Goal: Information Seeking & Learning: Understand process/instructions

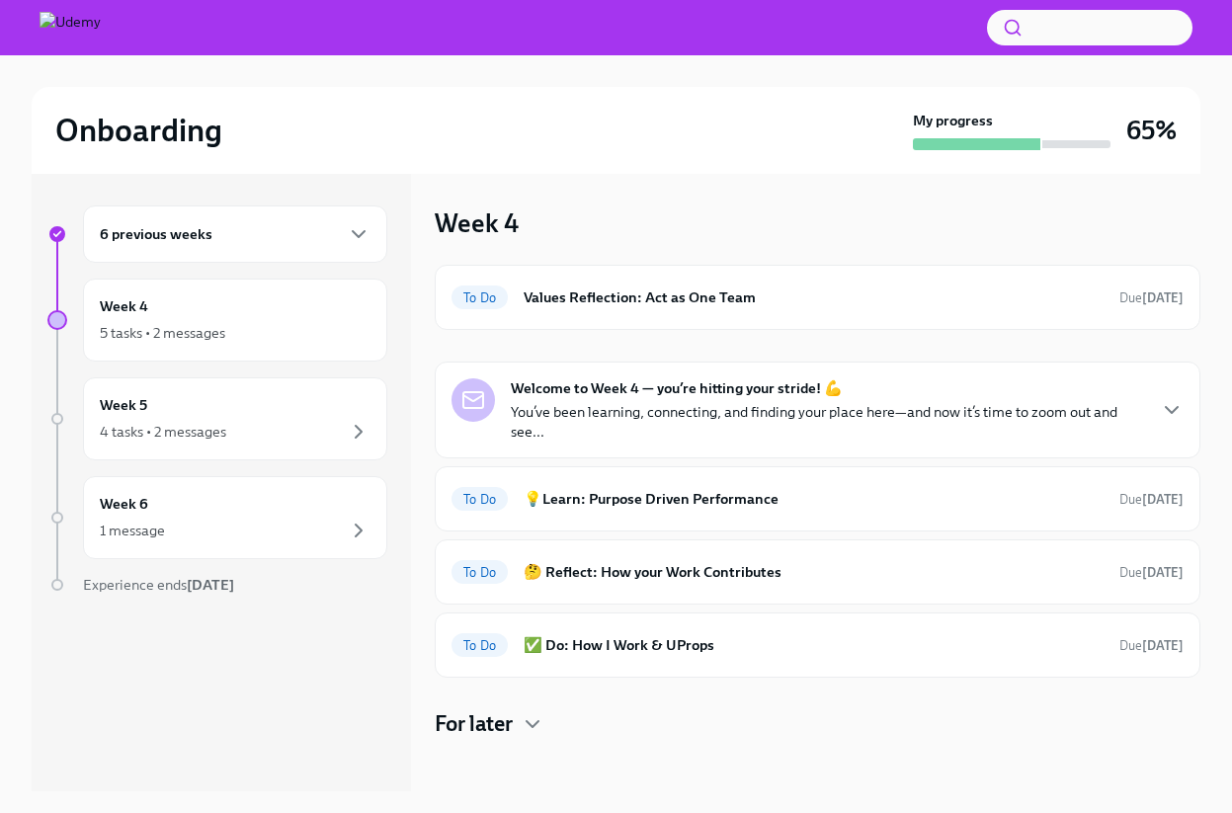
click at [300, 230] on div "6 previous weeks" at bounding box center [235, 234] width 271 height 24
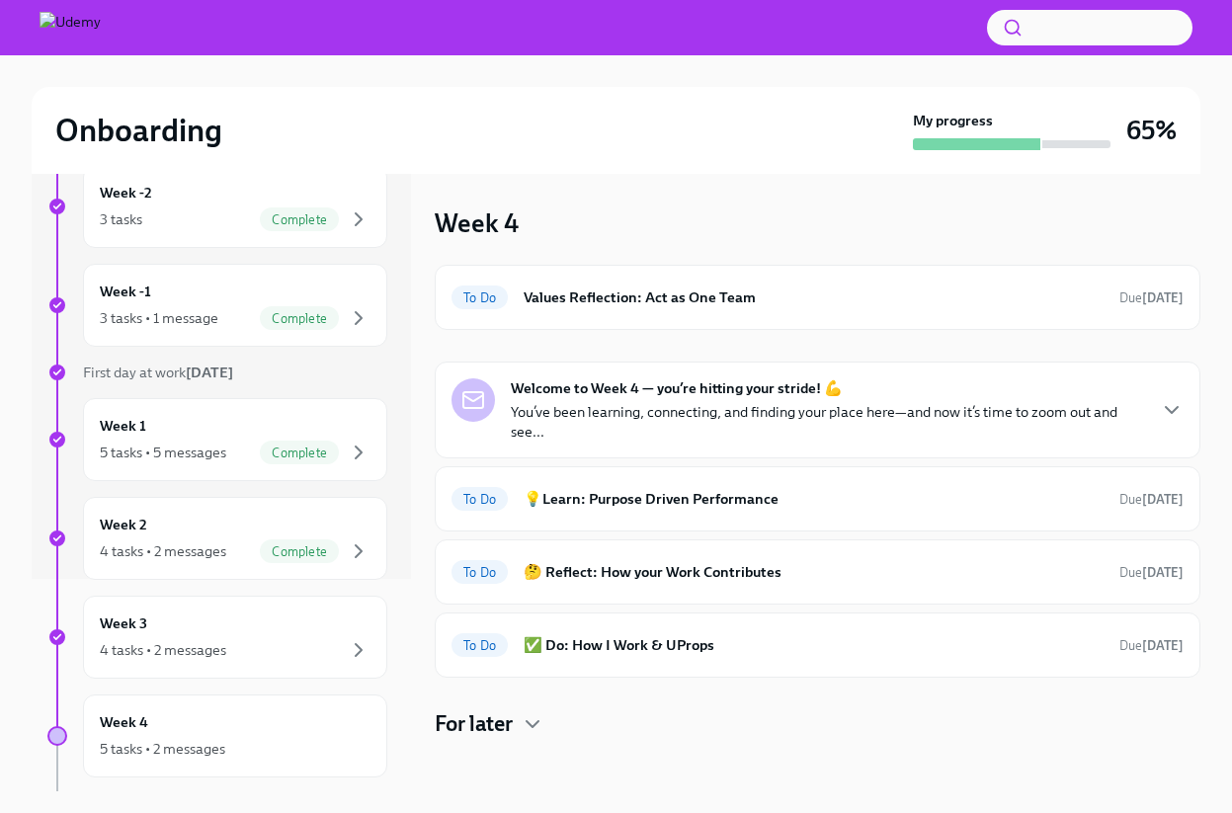
scroll to position [305, 0]
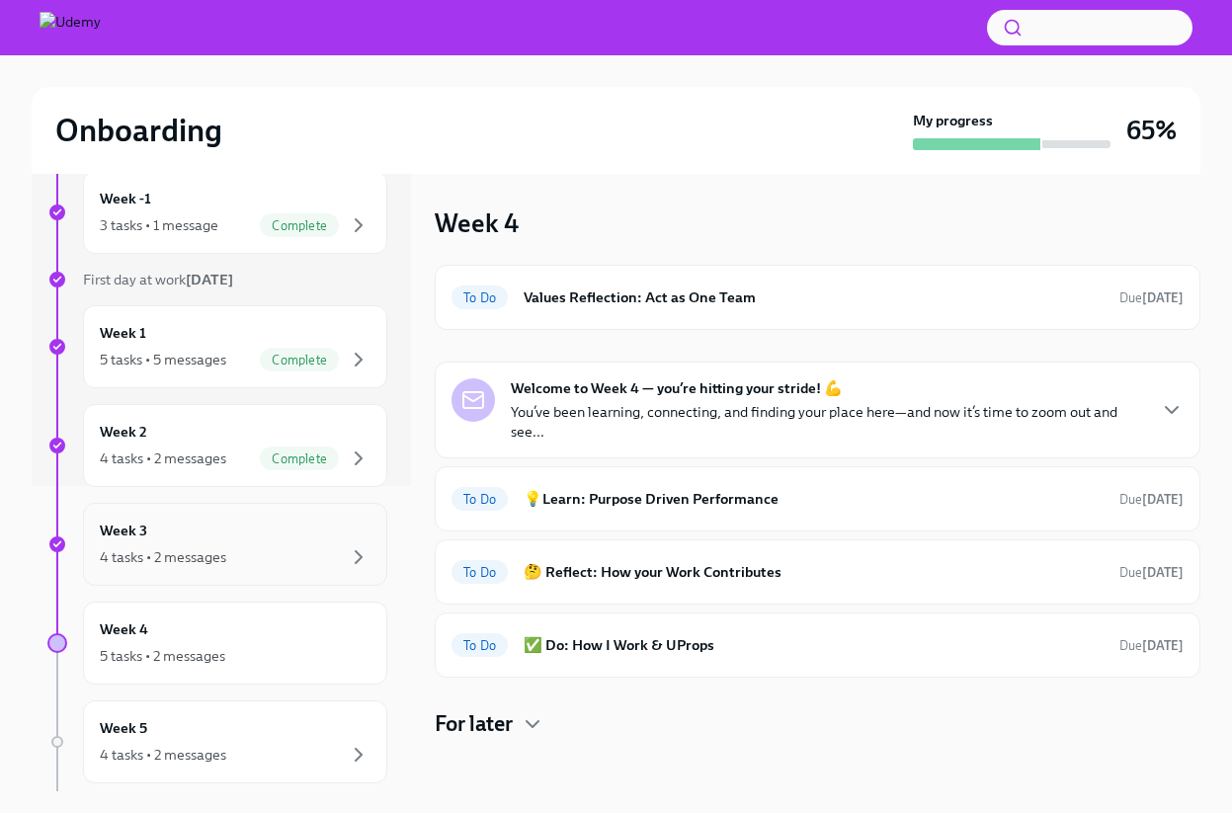
click at [260, 536] on div "Week 3 4 tasks • 2 messages" at bounding box center [235, 543] width 271 height 49
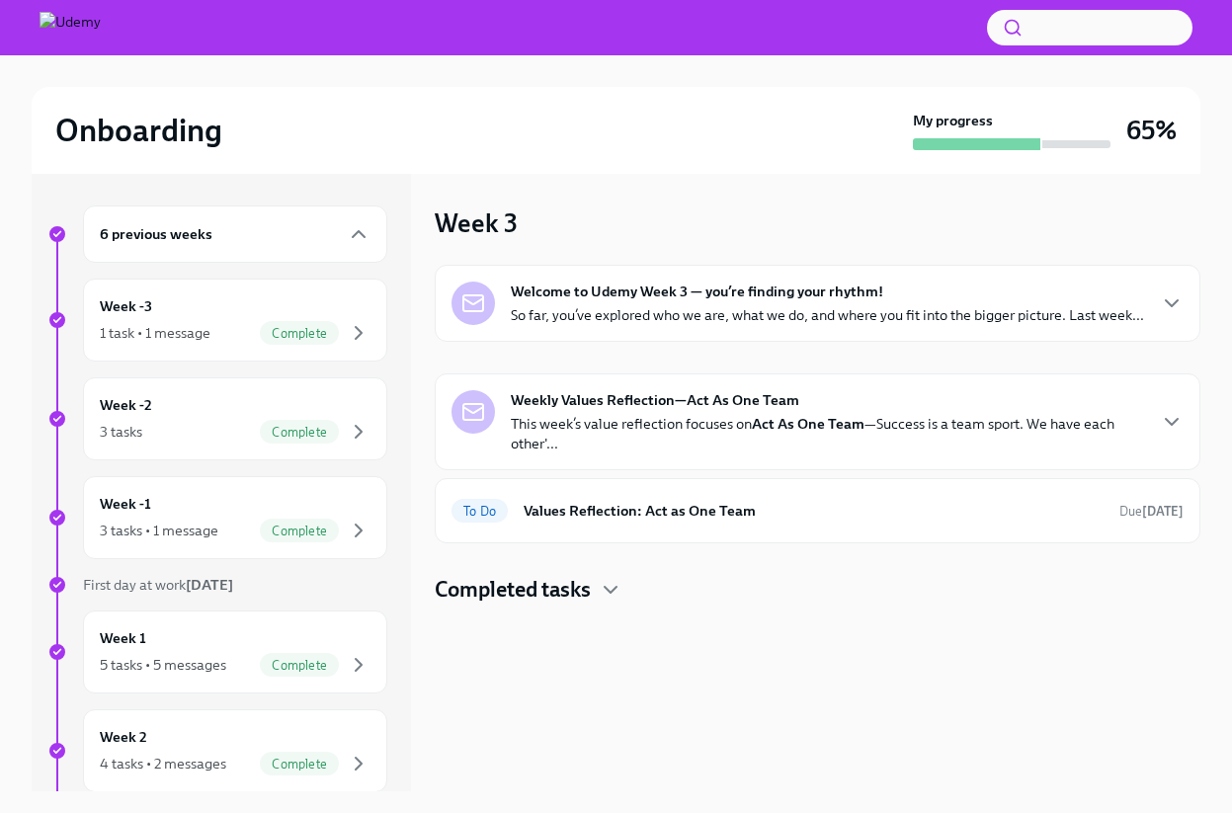
scroll to position [2, 0]
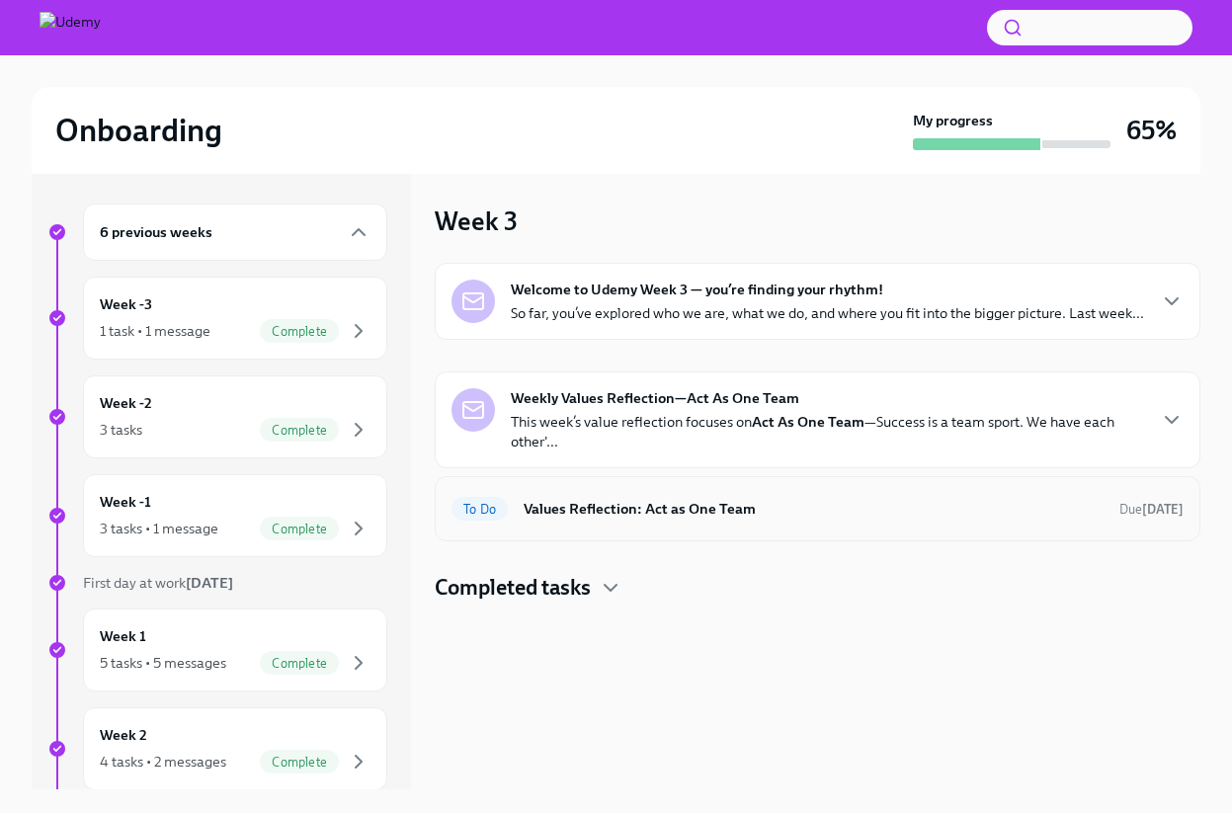
click at [864, 496] on div "To Do Values Reflection: Act as One Team Due [DATE]" at bounding box center [817, 509] width 732 height 32
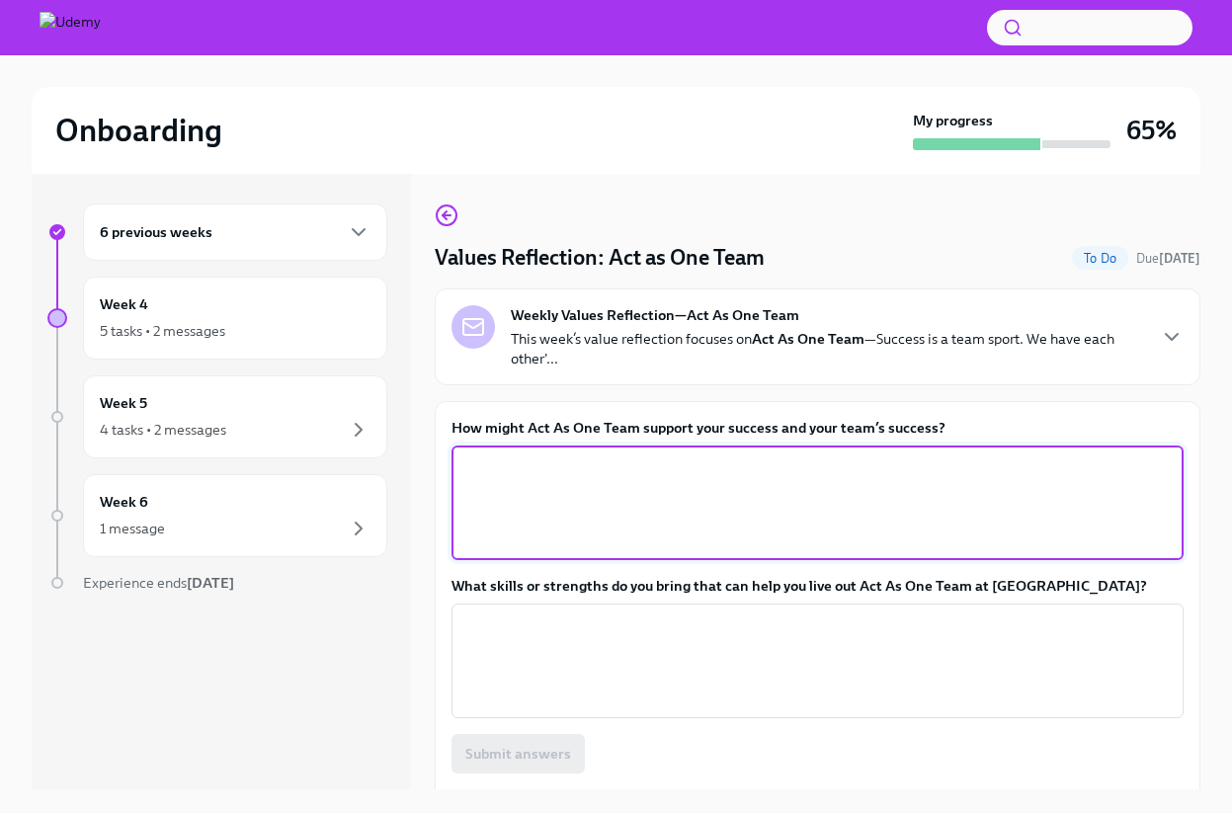
click at [718, 484] on textarea "How might Act As One Team support your success and your team’s success?" at bounding box center [817, 502] width 708 height 95
click at [774, 519] on textarea "How might Act As One Team support your success and your team’s success?" at bounding box center [817, 502] width 708 height 95
click at [723, 499] on textarea "How might Act As One Team support your success and your team’s success?" at bounding box center [817, 502] width 708 height 95
type textarea "Aligning team goals with"
drag, startPoint x: 740, startPoint y: 490, endPoint x: 379, endPoint y: 488, distance: 360.5
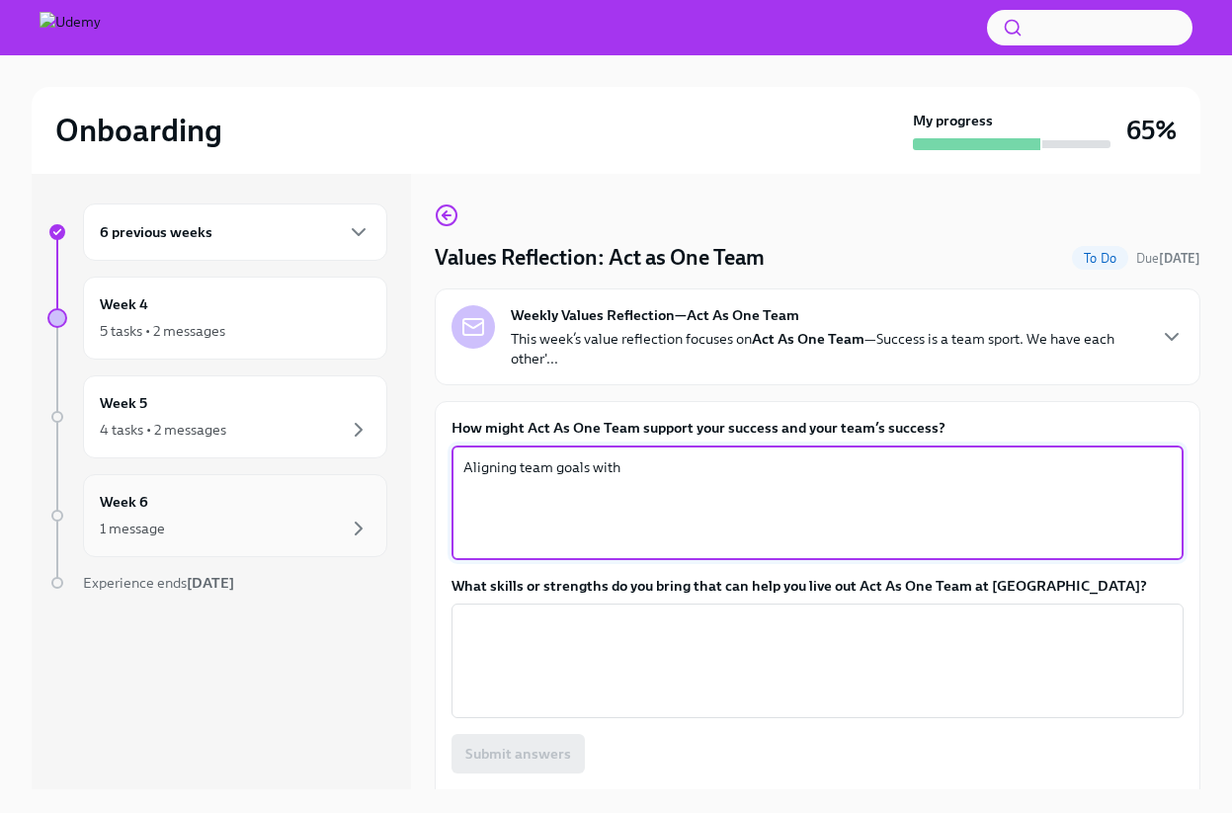
click at [379, 488] on div "6 previous weeks Week 4 5 tasks • 2 messages Week 5 4 tasks • 2 messages Week 6…" at bounding box center [616, 480] width 1168 height 617
drag, startPoint x: 649, startPoint y: 478, endPoint x: 390, endPoint y: 455, distance: 259.8
click at [391, 454] on div "6 previous weeks Week 4 5 tasks • 2 messages Week 5 4 tasks • 2 messages Week 6…" at bounding box center [616, 480] width 1168 height 617
click at [987, 347] on p "This week’s value reflection focuses on Act As One Team —Success is a team spor…" at bounding box center [827, 349] width 633 height 40
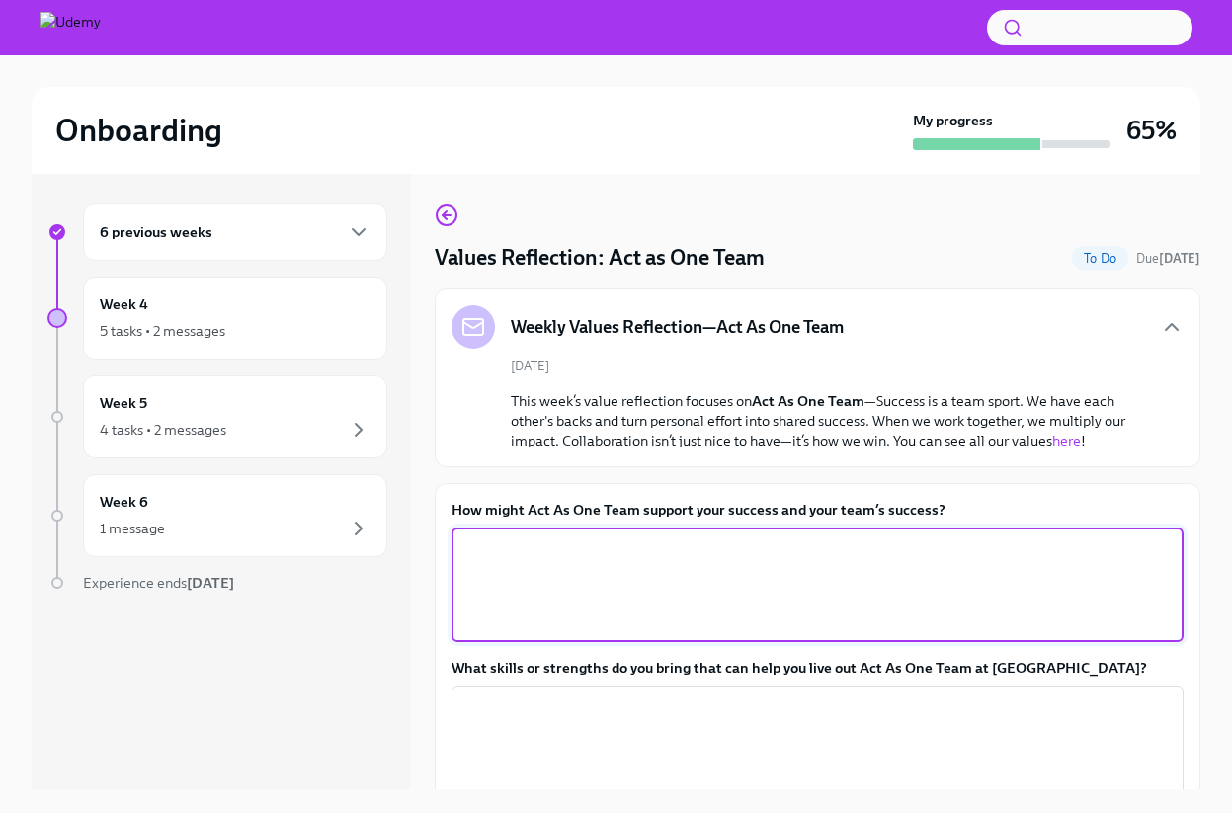
click at [695, 549] on textarea "How might Act As One Team support your success and your team’s success?" at bounding box center [817, 584] width 708 height 95
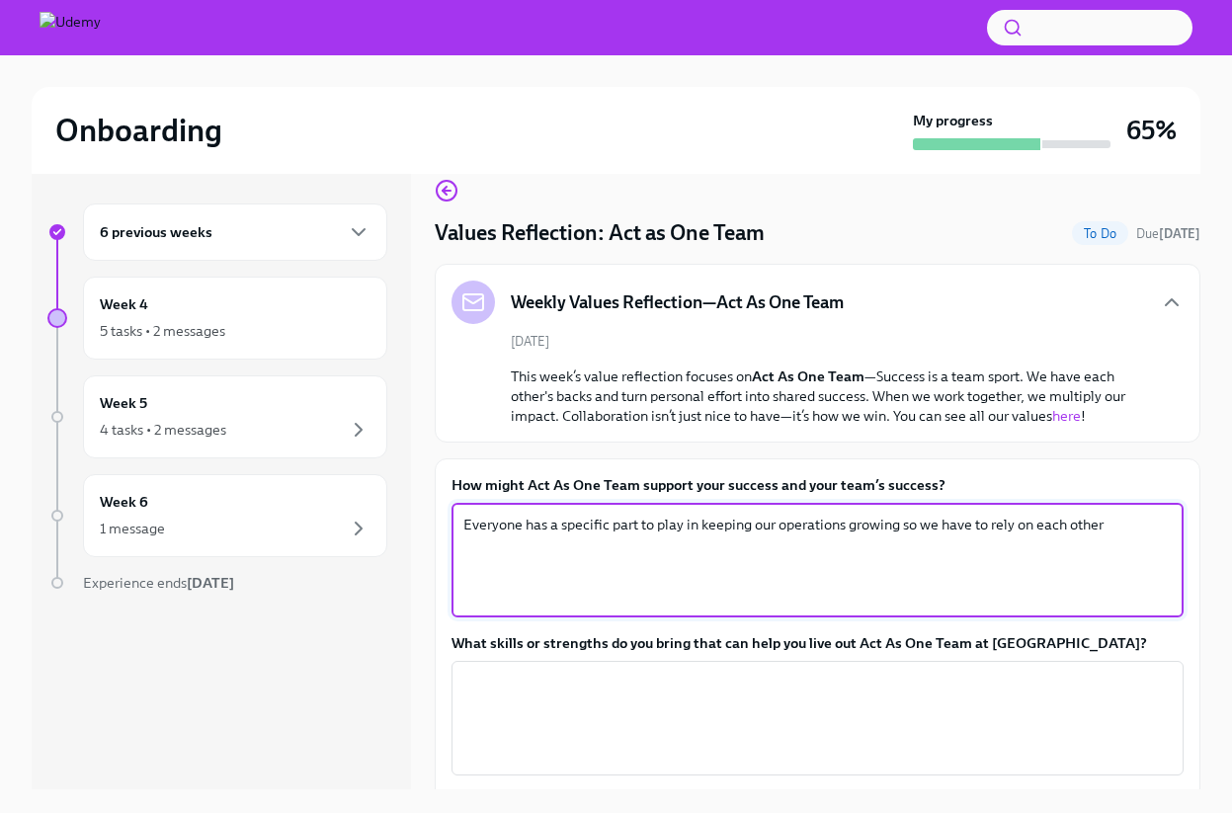
scroll to position [138, 0]
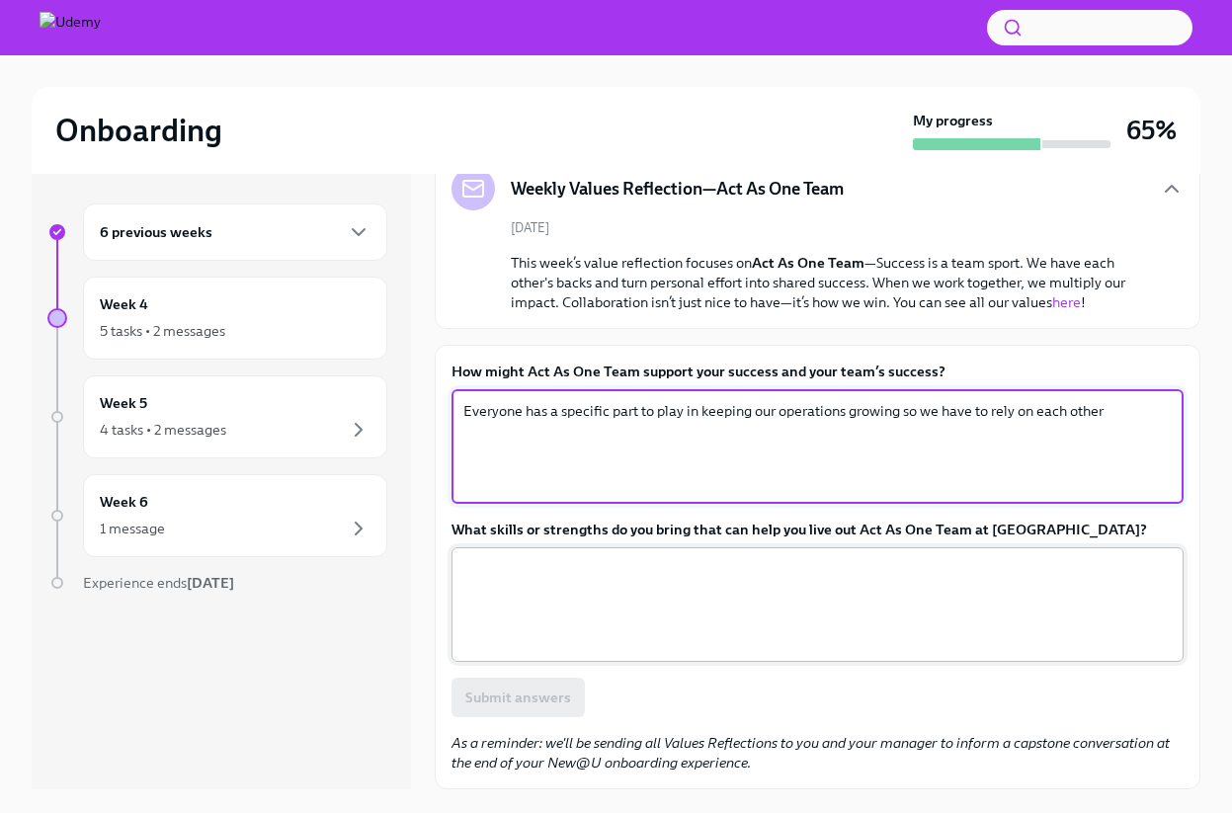
type textarea "Everyone has a specific part to play in keeping our operations growing so we ha…"
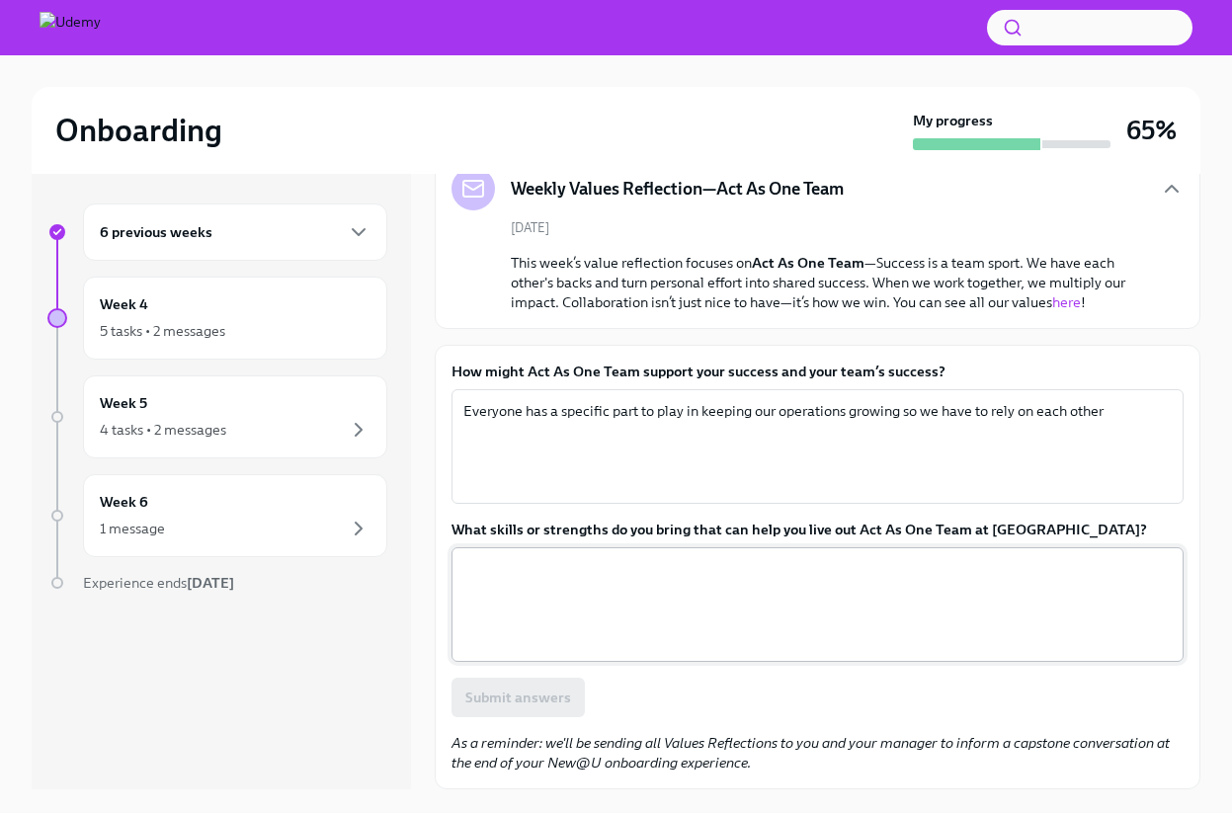
click at [604, 652] on div "x ​" at bounding box center [817, 604] width 732 height 115
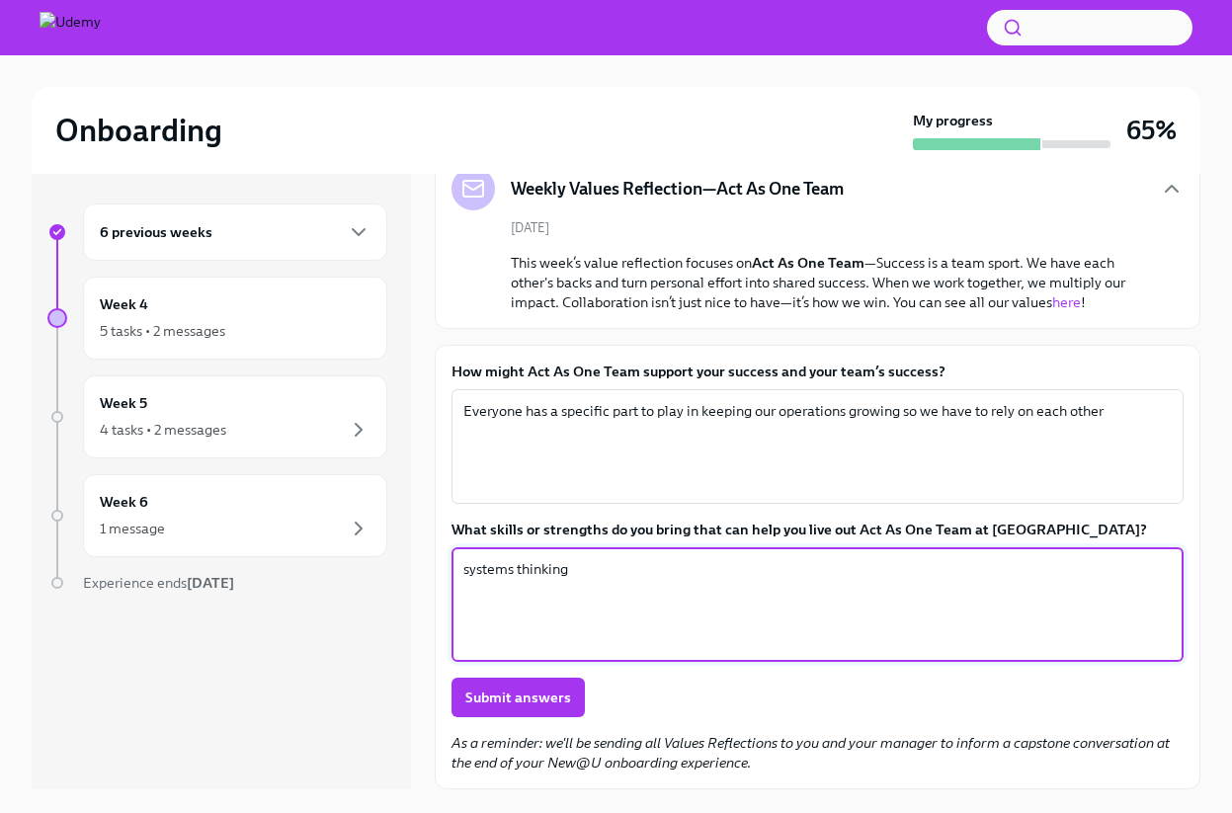
drag, startPoint x: 471, startPoint y: 569, endPoint x: 414, endPoint y: 561, distance: 57.8
click at [414, 561] on div "6 previous weeks Week 4 5 tasks • 2 messages Week 5 4 tasks • 2 messages Week 6…" at bounding box center [616, 480] width 1168 height 617
click at [864, 585] on textarea "Systems thinking" at bounding box center [817, 604] width 708 height 95
type textarea "Systems thinking"
click at [523, 720] on div "How might Act As One Team support your success and your team’s success? Everyon…" at bounding box center [817, 566] width 732 height 411
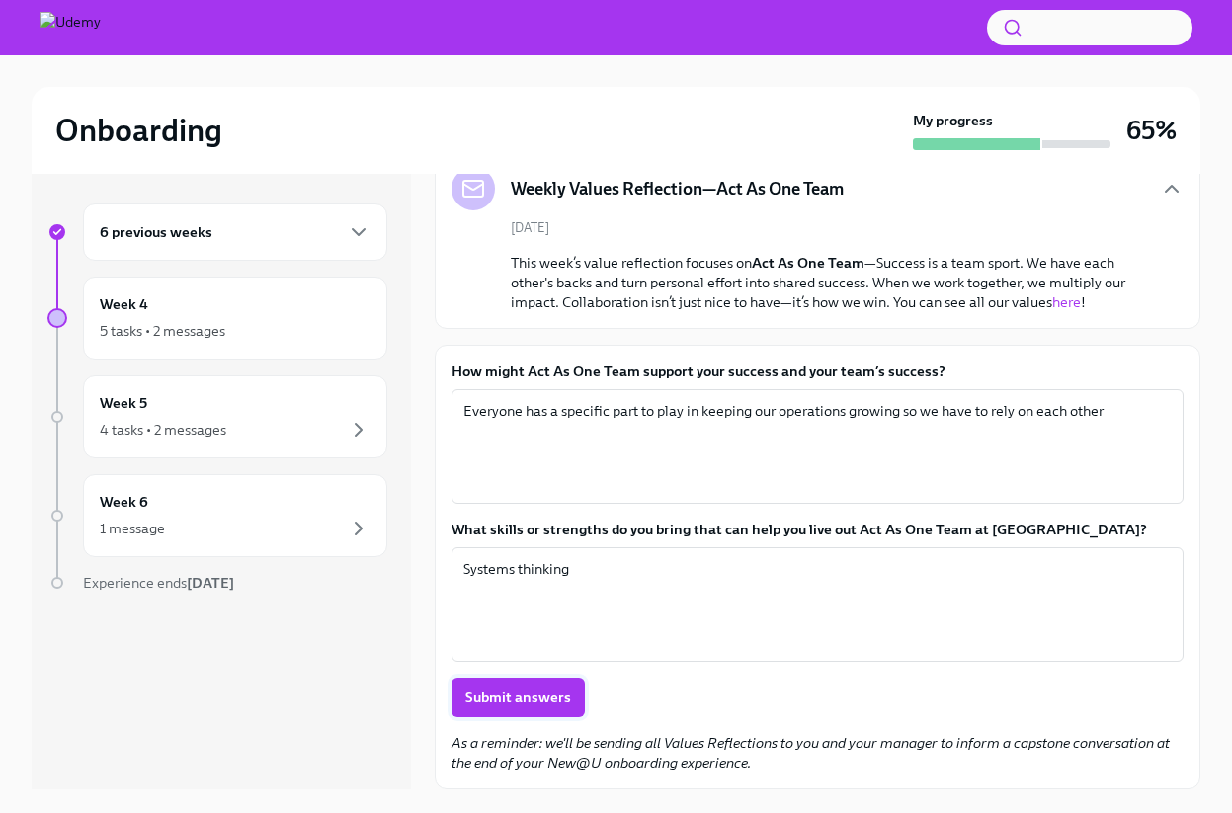
click at [529, 699] on span "Submit answers" at bounding box center [518, 697] width 106 height 20
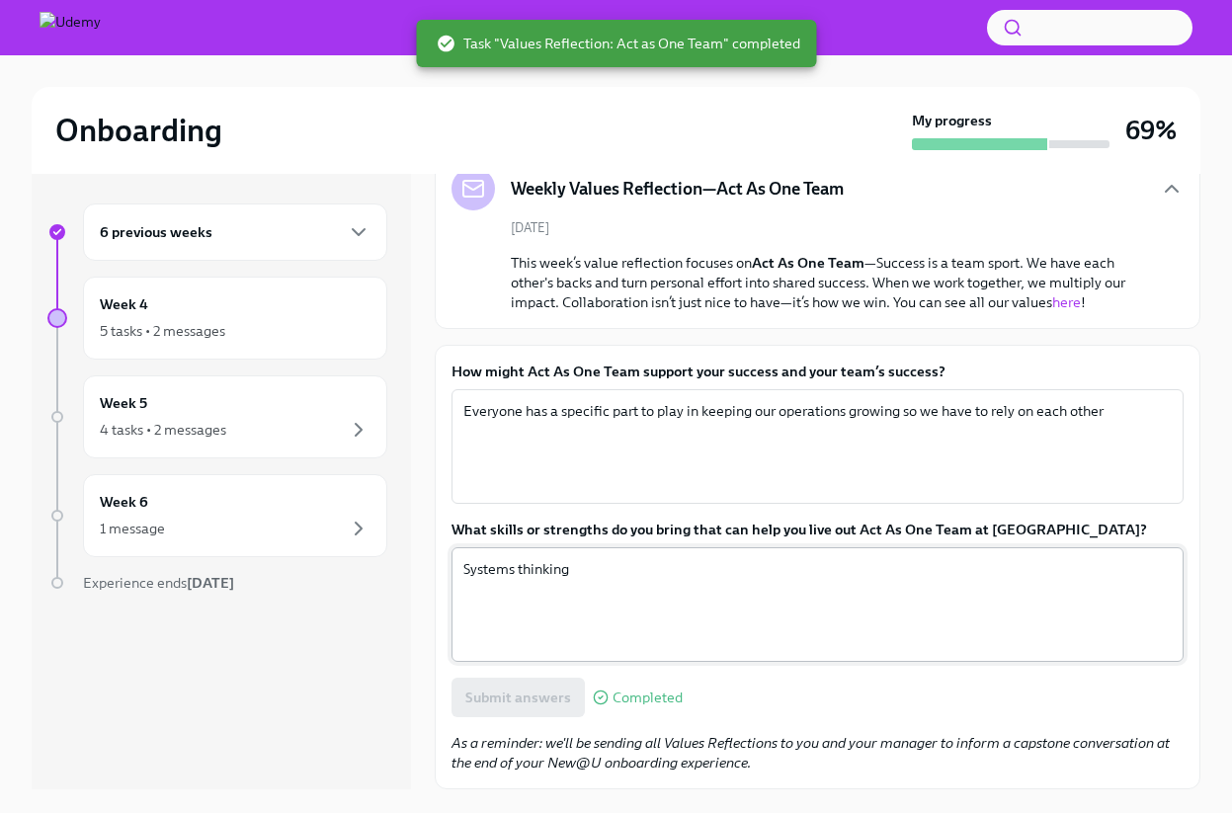
scroll to position [201, 0]
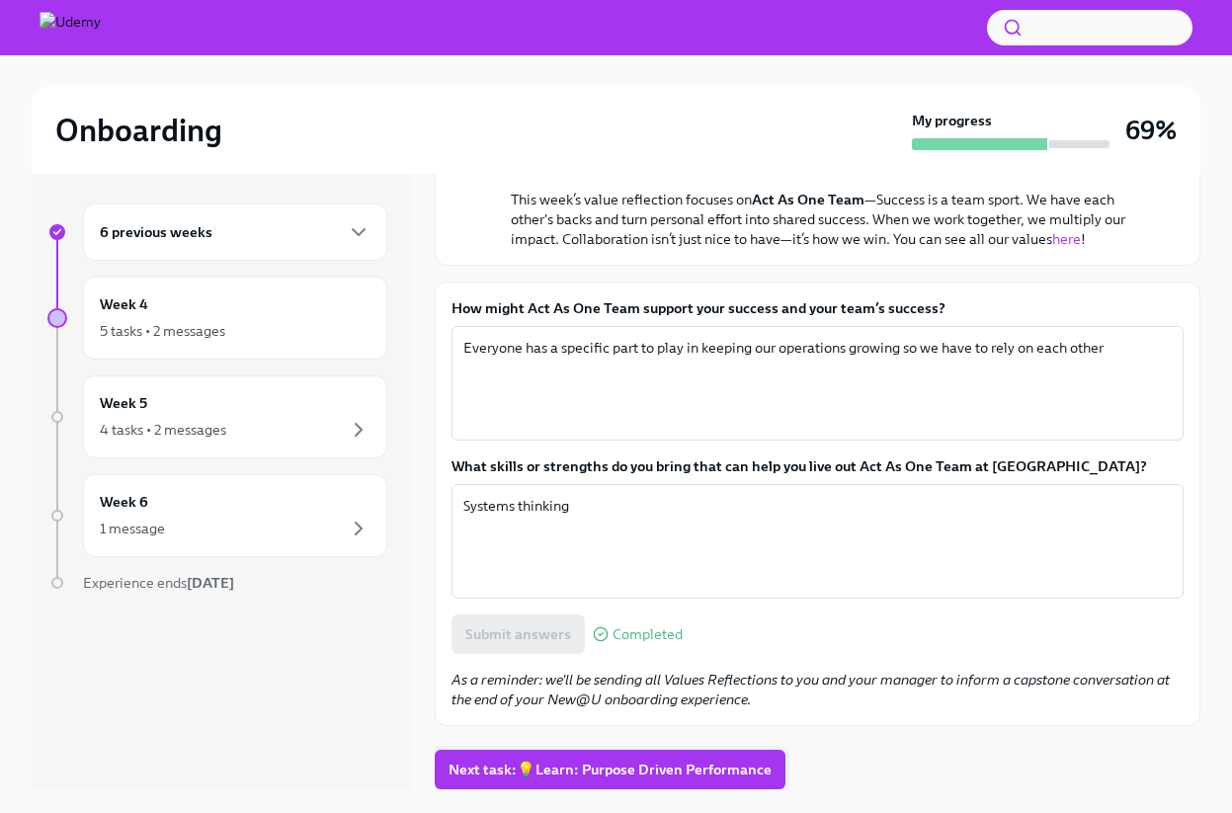
click at [561, 765] on span "Next task : 💡Learn: Purpose Driven Performance" at bounding box center [609, 769] width 323 height 20
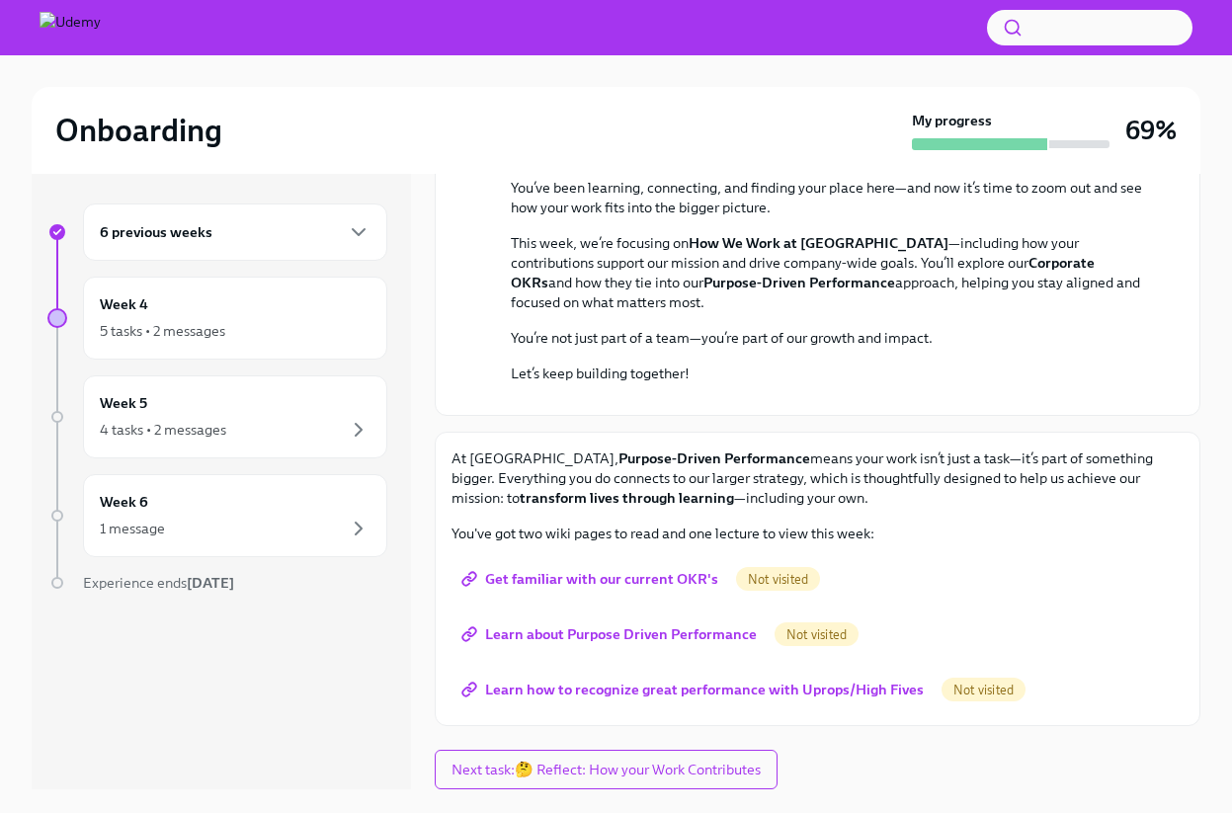
scroll to position [526, 0]
click at [271, 298] on div "Week 4 5 tasks • 2 messages" at bounding box center [235, 317] width 271 height 49
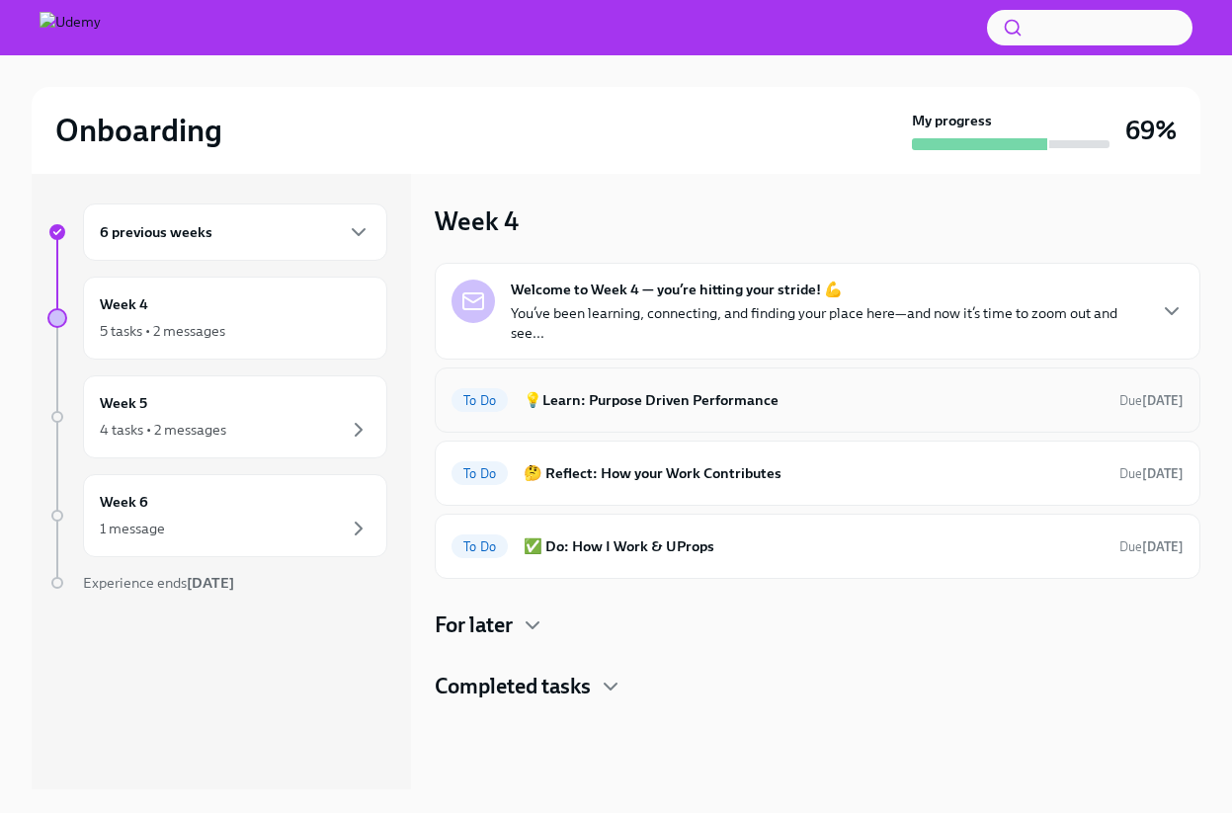
click at [884, 390] on h6 "💡Learn: Purpose Driven Performance" at bounding box center [813, 400] width 580 height 22
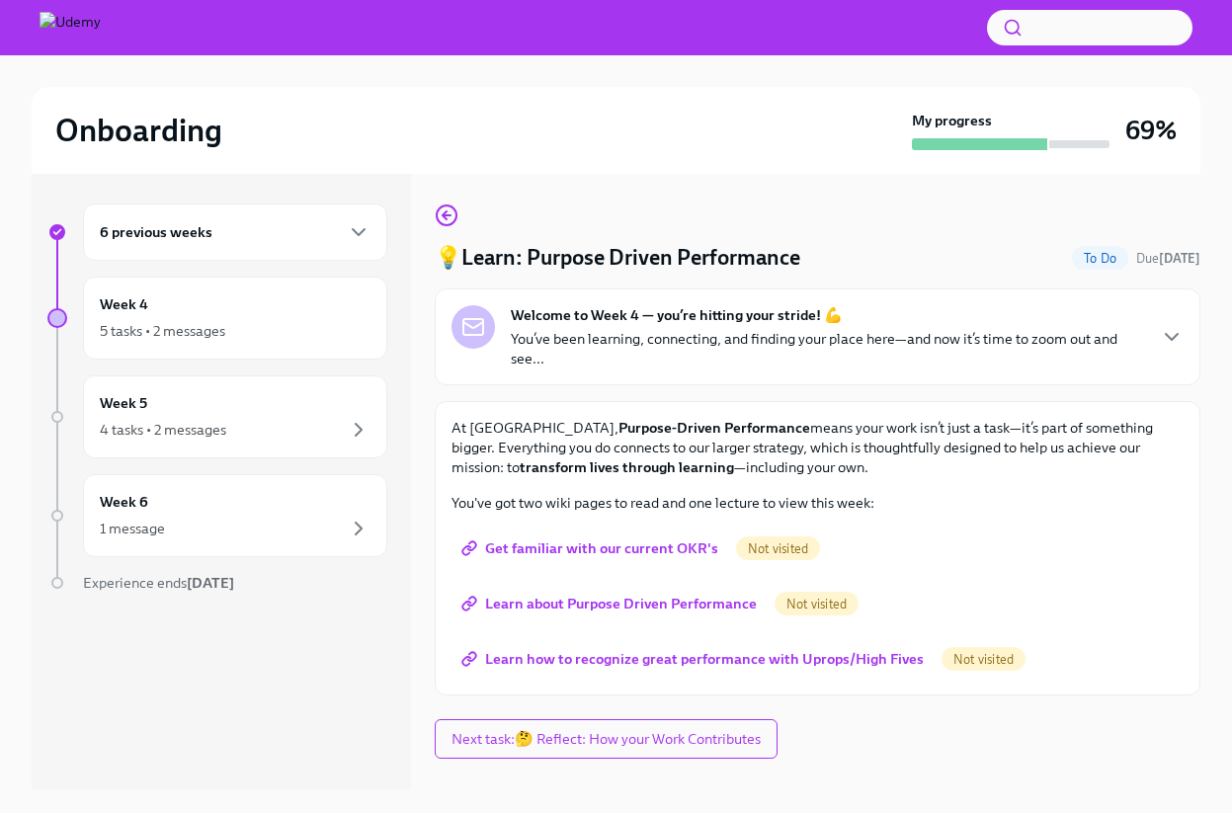
click at [659, 542] on span "Get familiar with our current OKR's" at bounding box center [591, 548] width 253 height 20
click at [583, 602] on span "Learn about Purpose Driven Performance" at bounding box center [610, 604] width 291 height 20
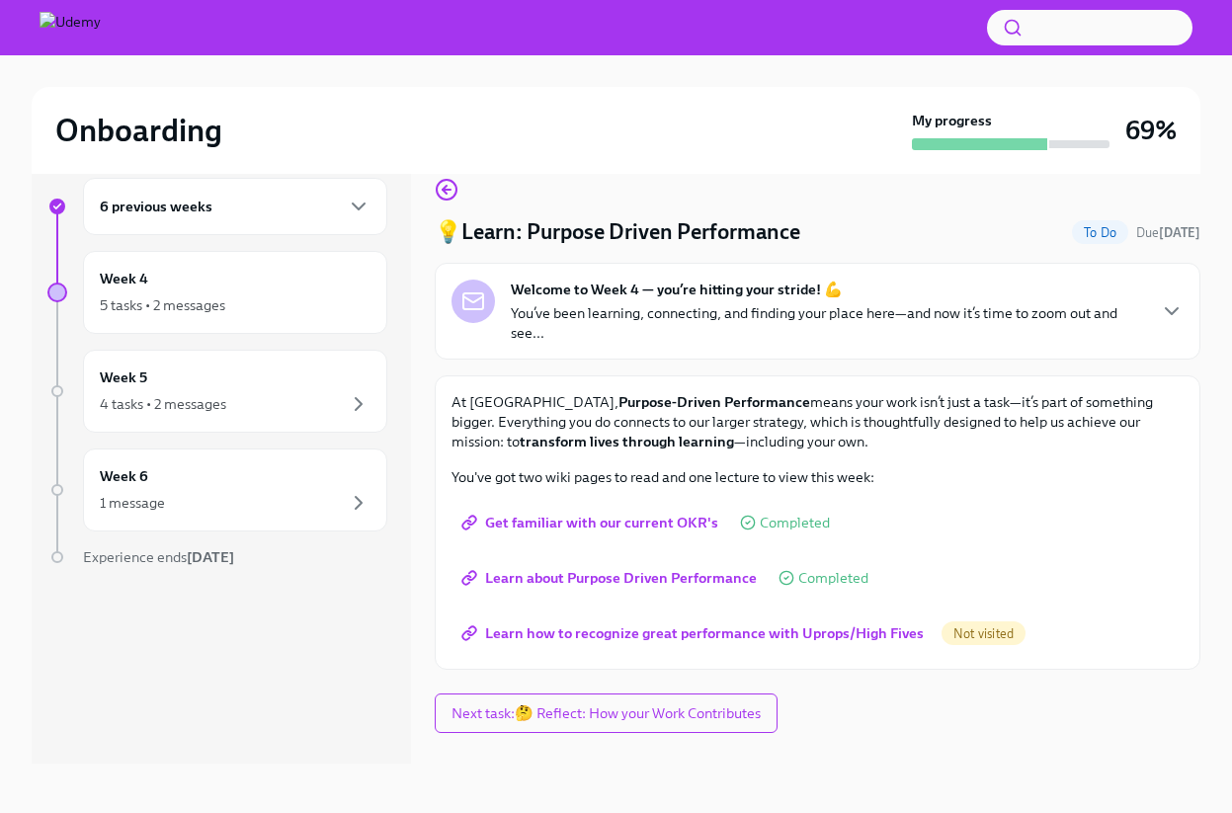
scroll to position [34, 0]
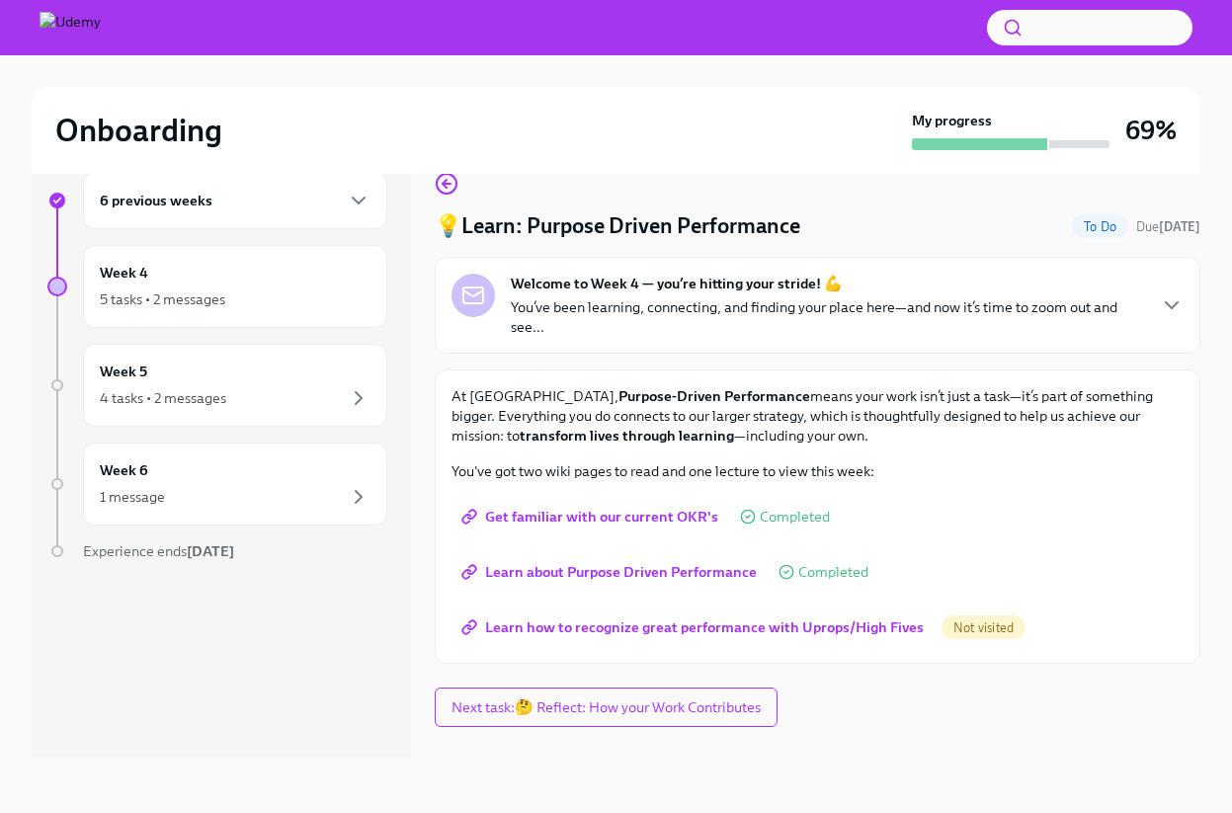
click at [574, 626] on span "Learn how to recognize great performance with Uprops/High Fives" at bounding box center [694, 627] width 458 height 20
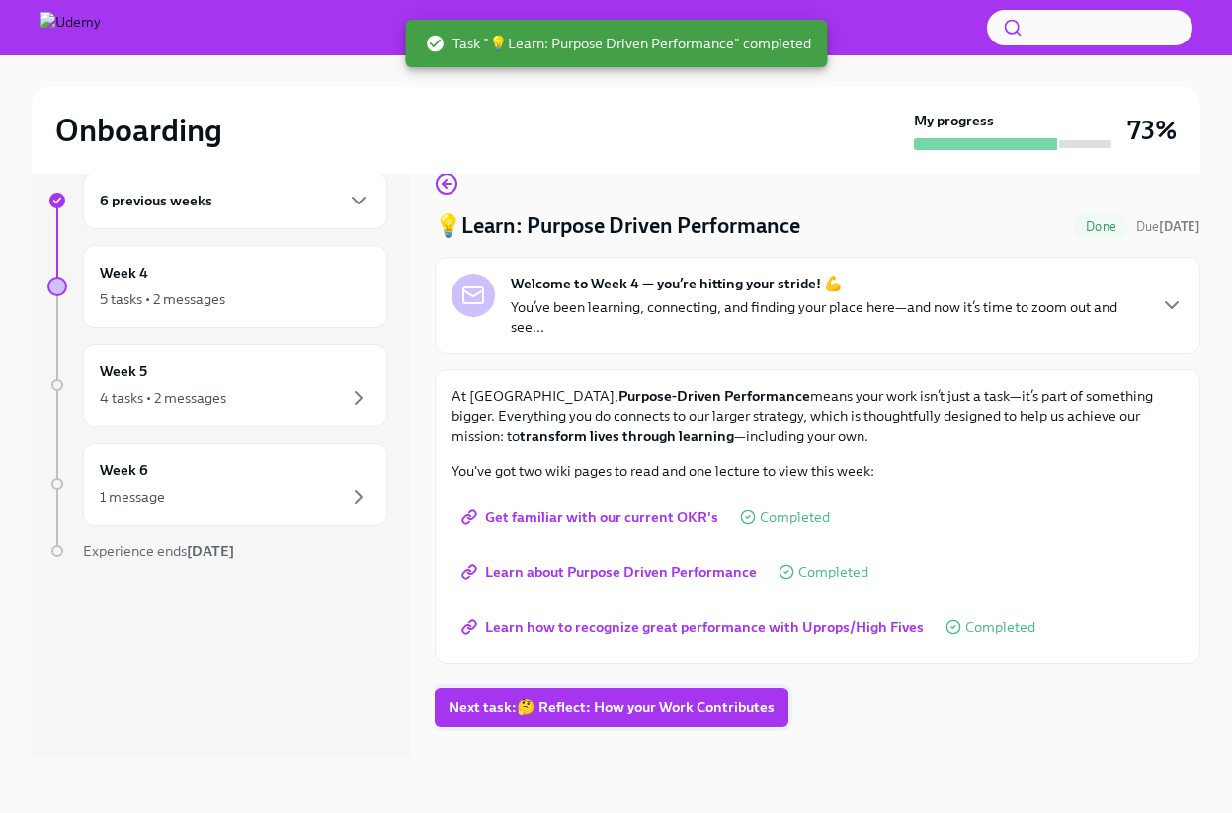
click at [530, 710] on span "Next task : 🤔 Reflect: How your Work Contributes" at bounding box center [611, 707] width 326 height 20
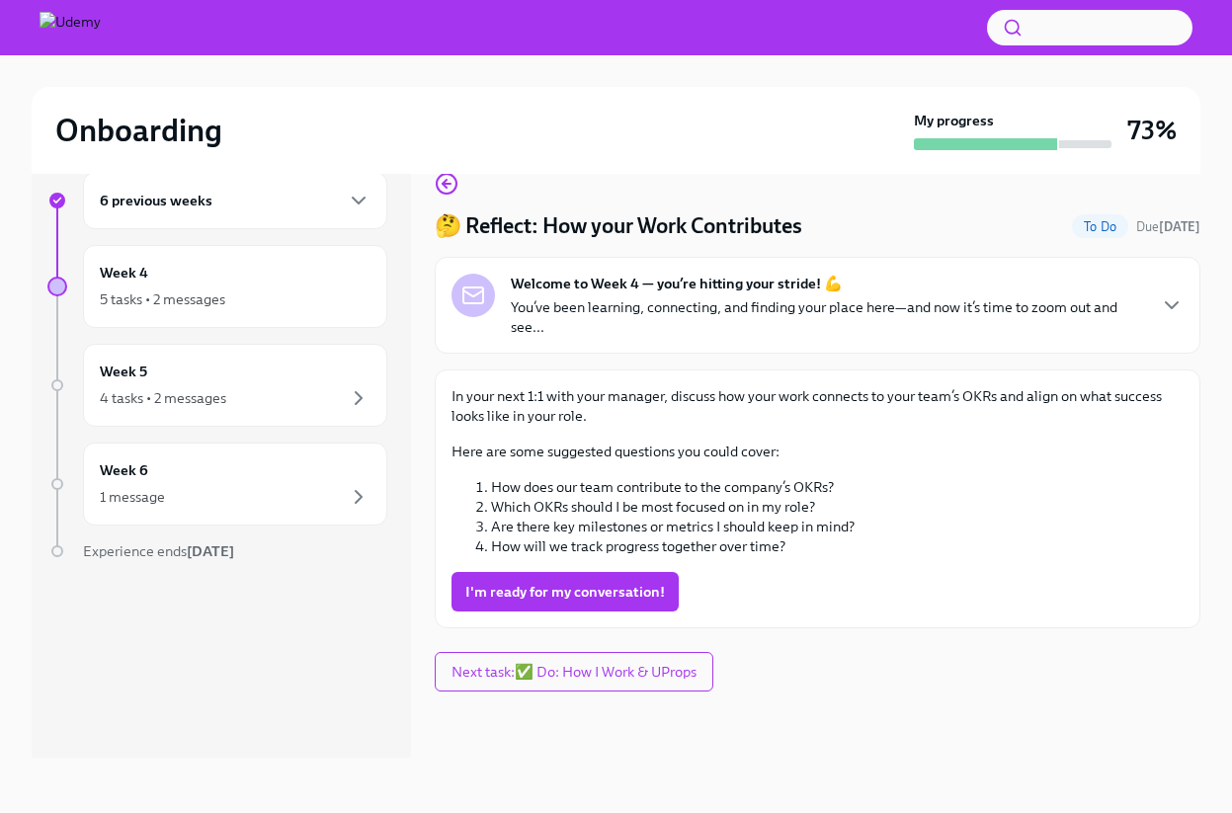
click at [514, 411] on p "In your next 1:1 with your manager, discuss how your work connects to your team…" at bounding box center [817, 406] width 732 height 40
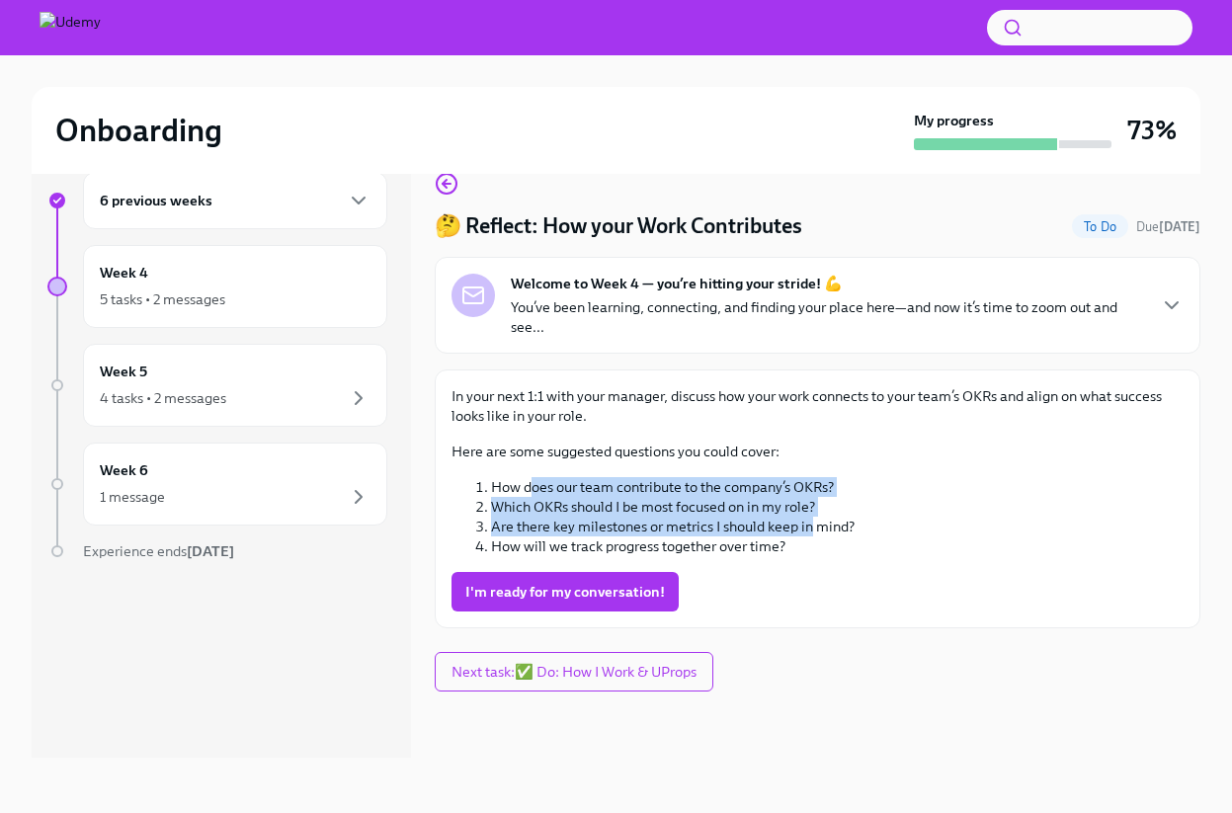
drag, startPoint x: 533, startPoint y: 491, endPoint x: 820, endPoint y: 532, distance: 289.4
click at [814, 529] on ol "How does our team contribute to the company’s OKRs? Which OKRs should I be most…" at bounding box center [817, 516] width 732 height 79
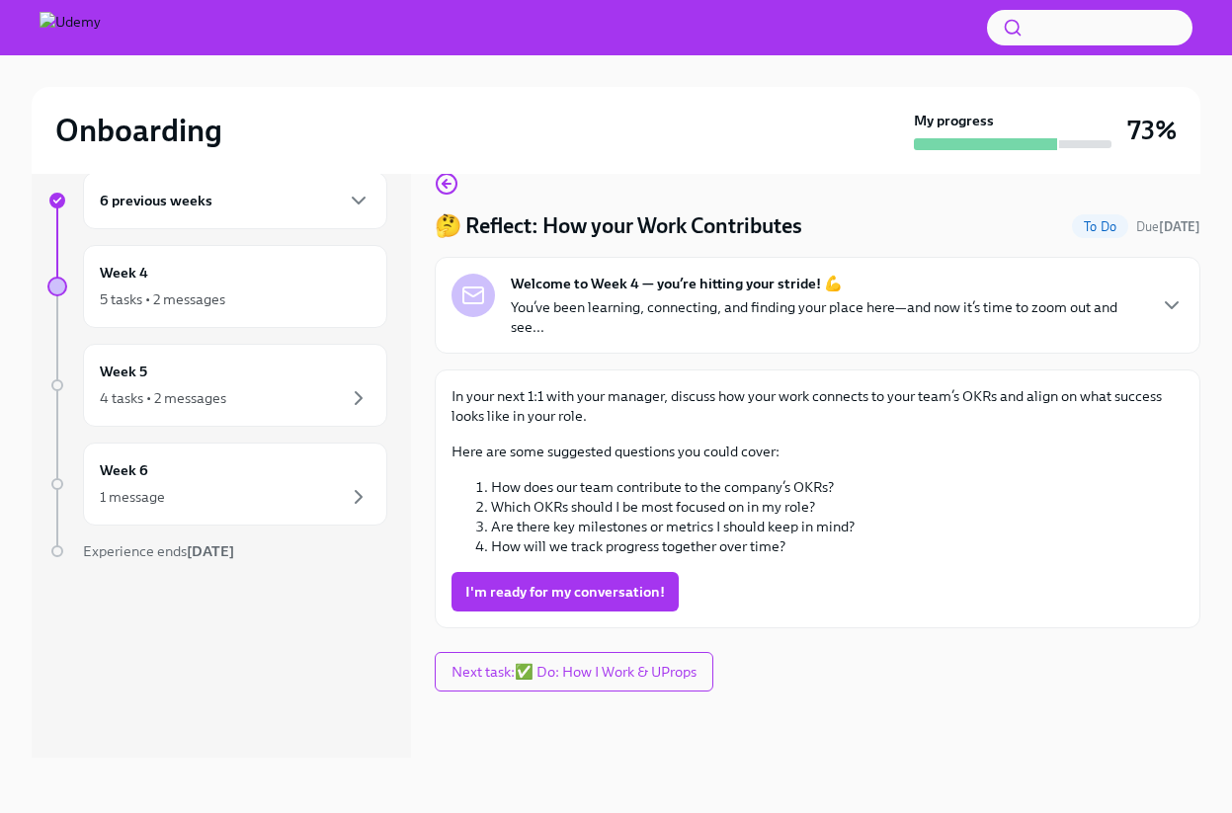
click at [823, 538] on li "How will we track progress together over time?" at bounding box center [837, 546] width 692 height 20
click at [558, 590] on span "I'm ready for my conversation!" at bounding box center [565, 592] width 200 height 20
click at [934, 310] on p "You’ve been learning, connecting, and finding your place here—and now it’s time…" at bounding box center [827, 317] width 633 height 40
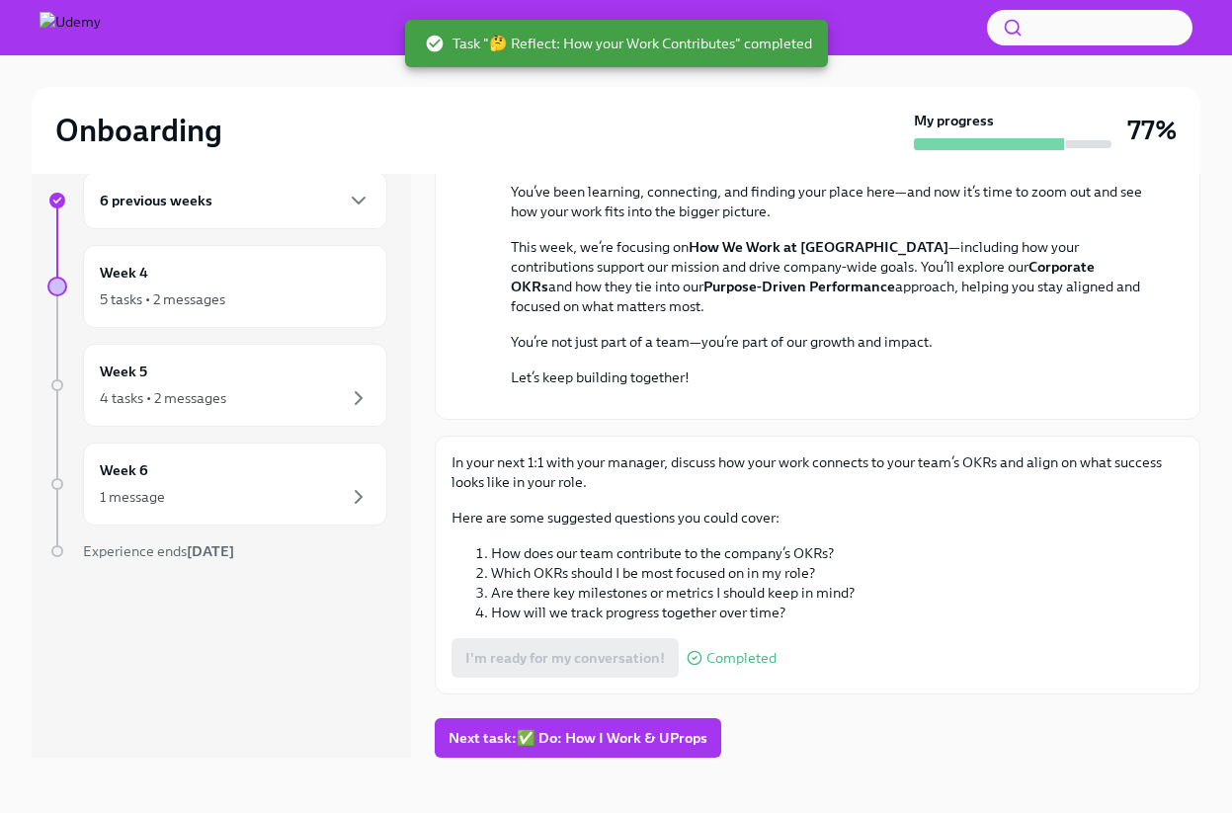
scroll to position [491, 0]
click at [552, 734] on span "Next task : ✅ Do: How I Work & UProps" at bounding box center [577, 738] width 259 height 20
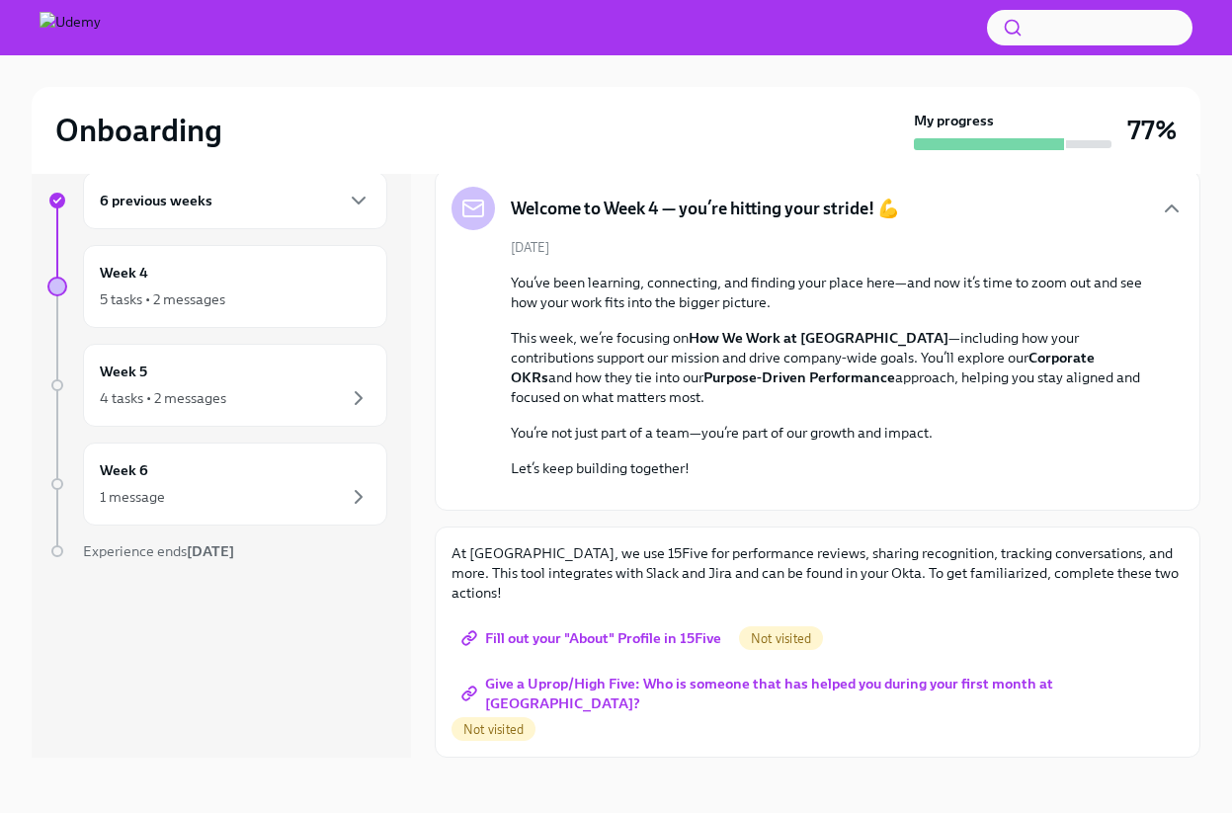
scroll to position [380, 0]
click at [241, 297] on div "5 tasks • 2 messages" at bounding box center [235, 299] width 271 height 24
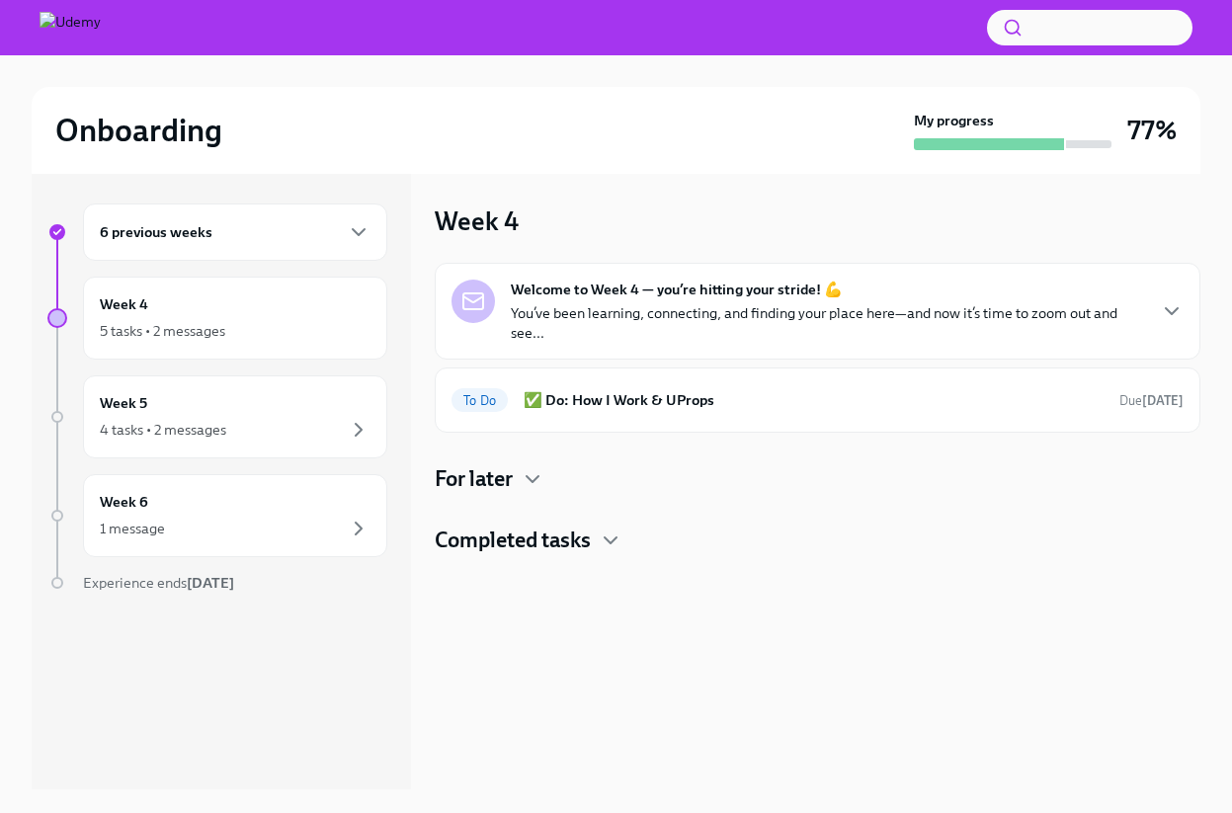
scroll to position [2, 0]
click at [554, 474] on div "For later" at bounding box center [817, 479] width 765 height 30
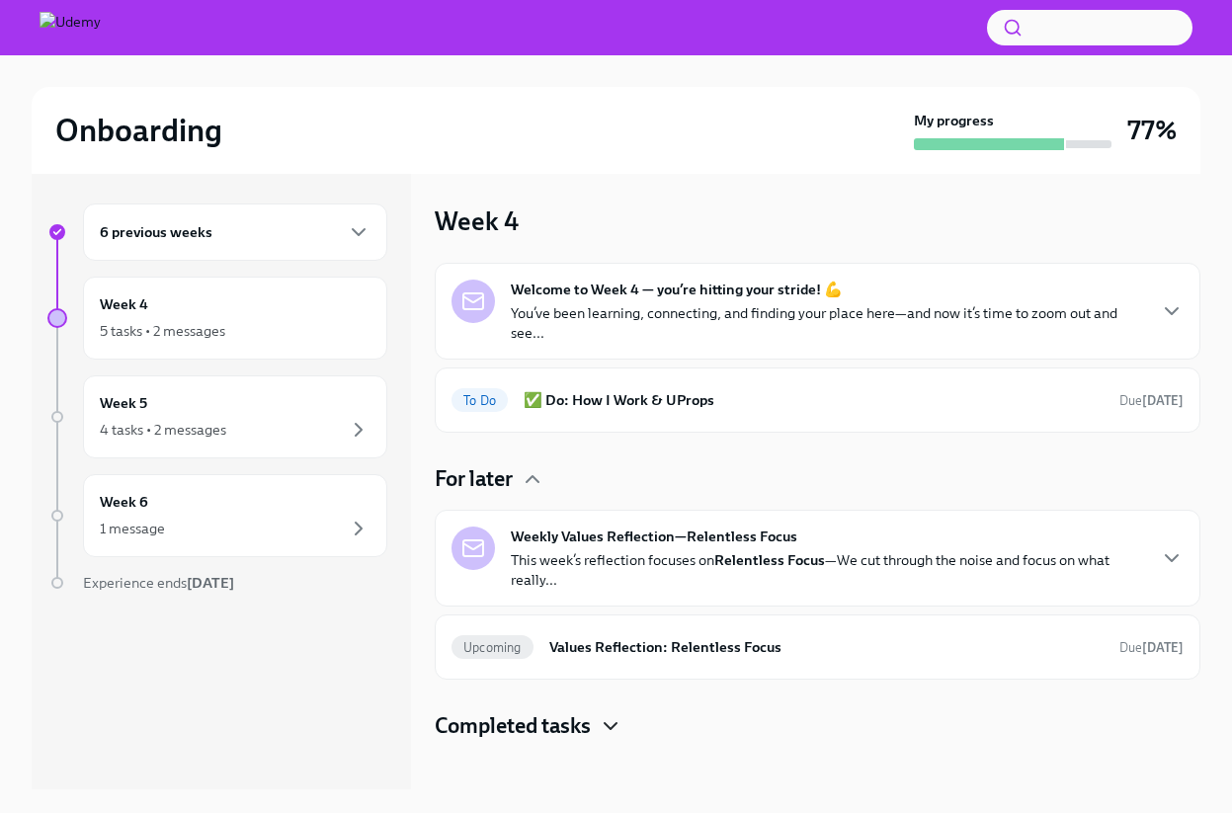
click at [608, 723] on icon "button" at bounding box center [611, 726] width 24 height 24
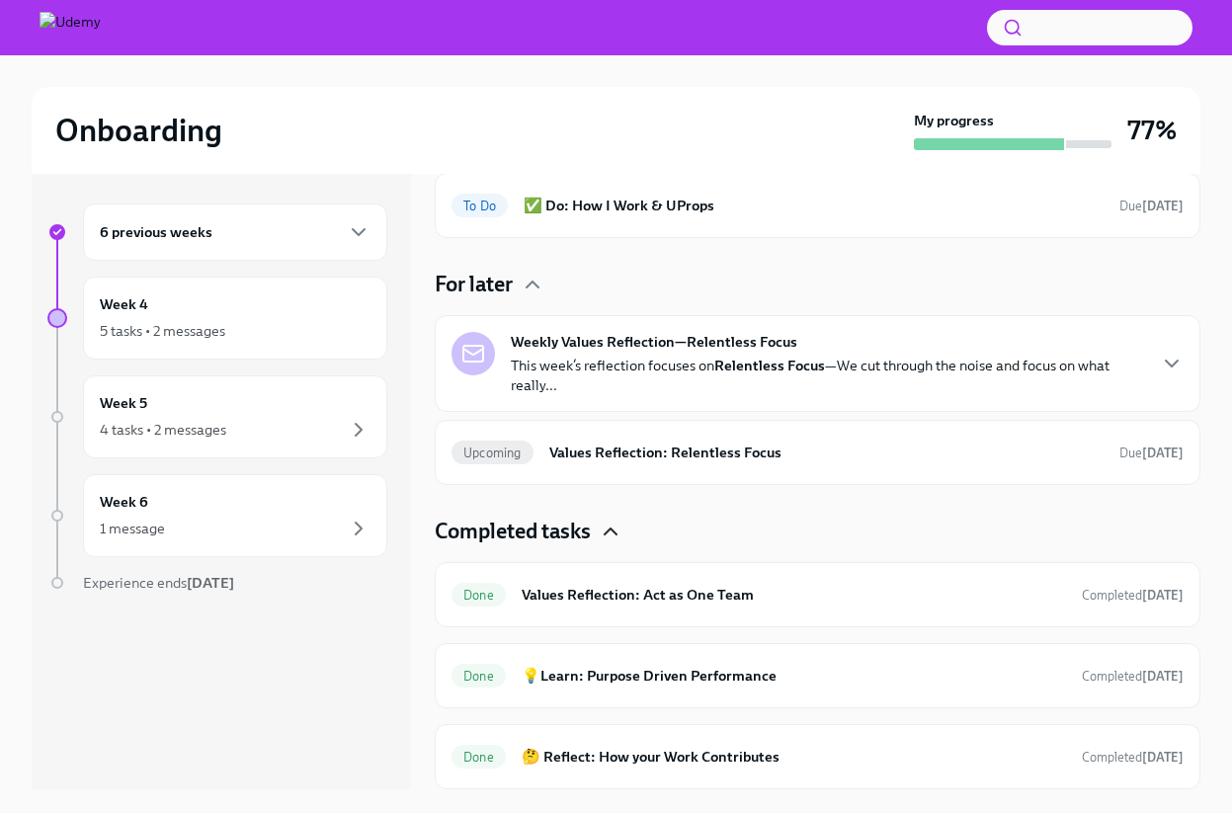
scroll to position [0, 0]
